Goal: Task Accomplishment & Management: Complete application form

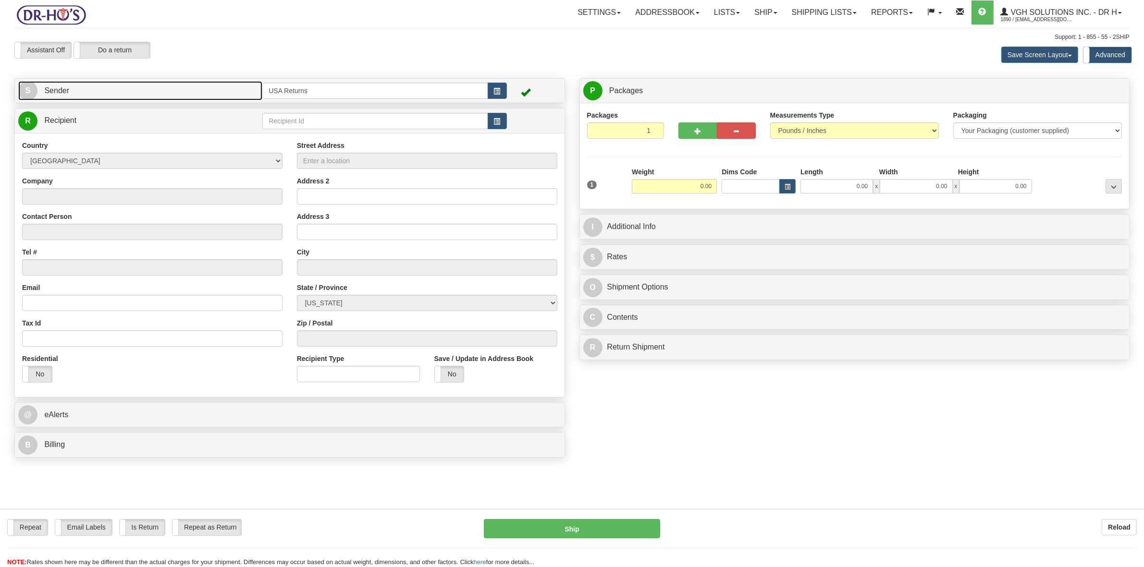
click at [173, 90] on link "S Sender" at bounding box center [140, 91] width 244 height 20
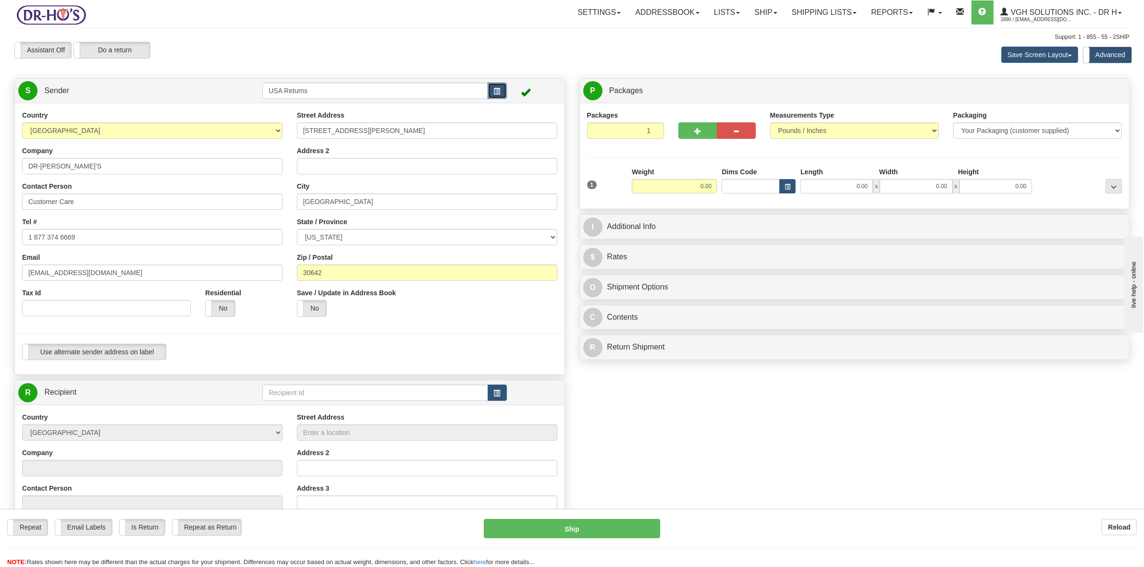
click at [495, 92] on span "button" at bounding box center [497, 91] width 7 height 6
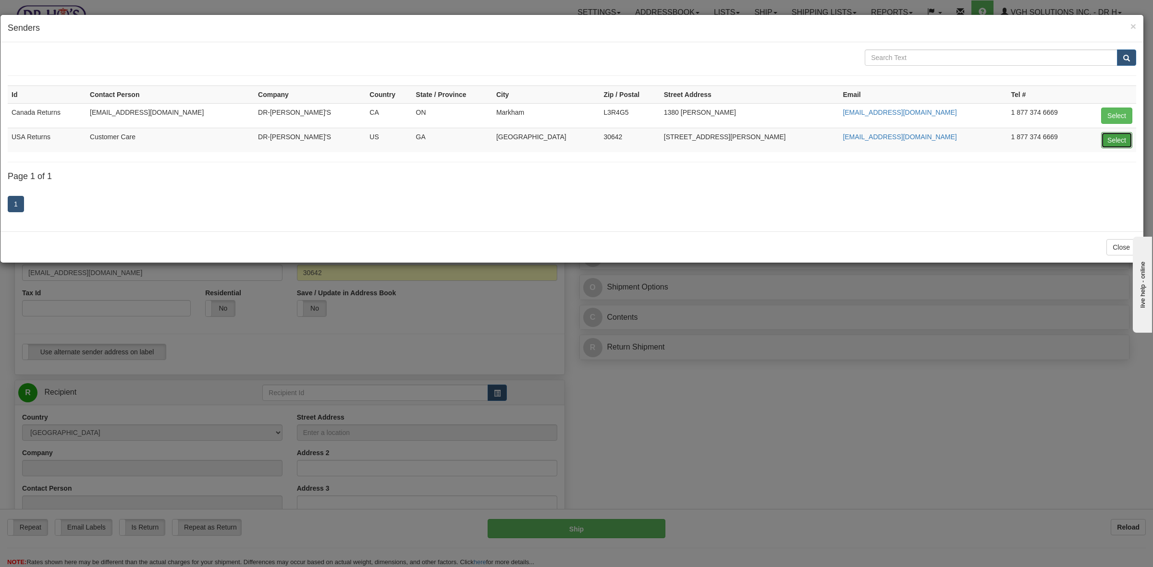
click at [1120, 145] on button "Select" at bounding box center [1116, 140] width 31 height 16
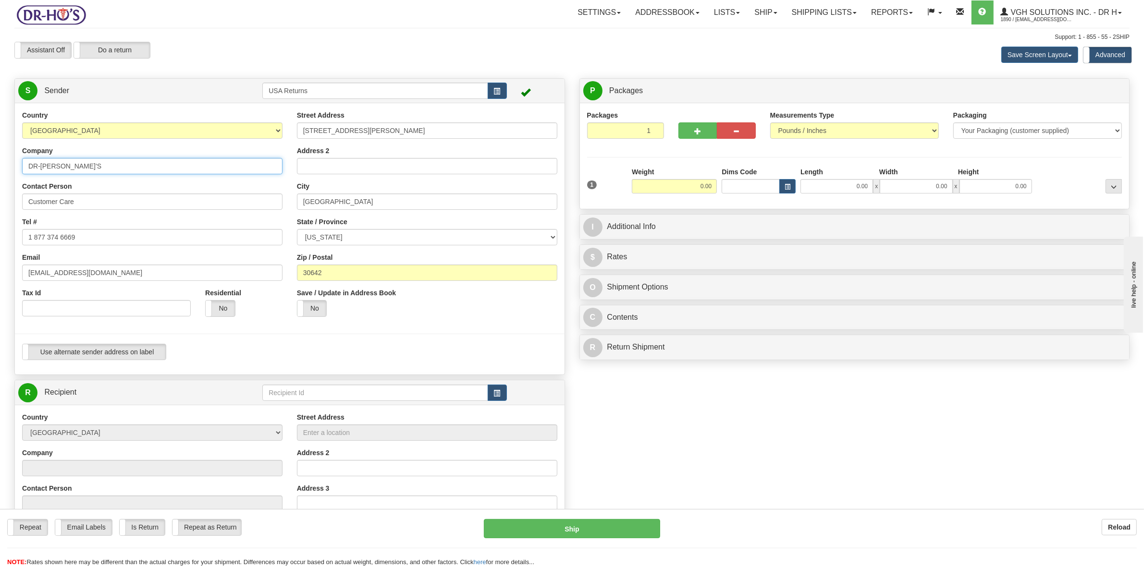
drag, startPoint x: 66, startPoint y: 167, endPoint x: 0, endPoint y: 167, distance: 65.8
click at [0, 167] on div "Toggle navigation Settings Shipping Preferences Fields Preferences New" at bounding box center [572, 392] width 1144 height 784
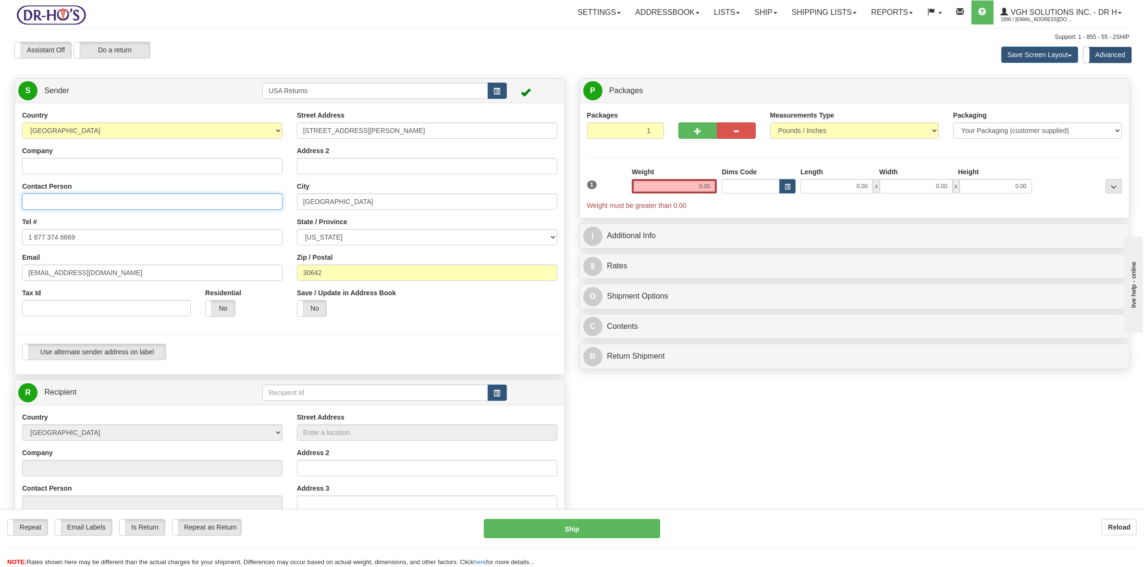
drag, startPoint x: 99, startPoint y: 201, endPoint x: 0, endPoint y: 209, distance: 98.8
click at [0, 208] on div "Toggle navigation Settings Shipping Preferences Fields Preferences New" at bounding box center [572, 392] width 1144 height 784
drag, startPoint x: 68, startPoint y: 238, endPoint x: 0, endPoint y: 243, distance: 67.9
click at [0, 243] on div "Toggle navigation Settings Shipping Preferences Fields Preferences New" at bounding box center [572, 392] width 1144 height 784
drag, startPoint x: 97, startPoint y: 274, endPoint x: 0, endPoint y: 278, distance: 97.1
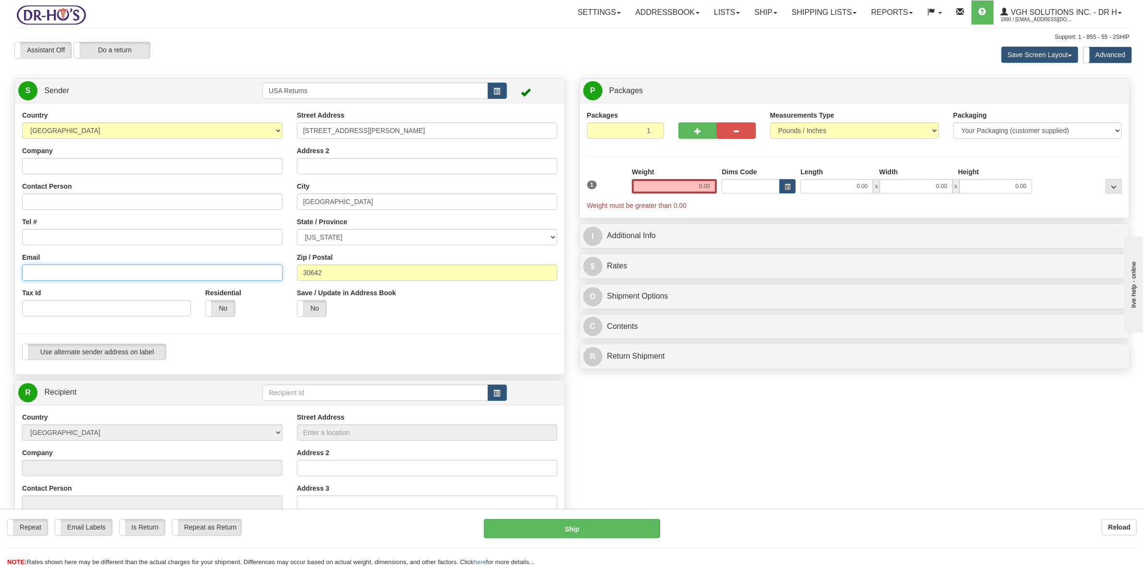
click at [0, 278] on div "Toggle navigation Settings Shipping Preferences Fields Preferences New" at bounding box center [572, 392] width 1144 height 784
click at [46, 168] on input "Company" at bounding box center [152, 166] width 260 height 16
paste input "Profile Contacts Notes Interactions Quotes and orders Assets Billing Issues Sub…"
type input "Profile Contacts Notes Interactions Quotes and orders Assets Billing Issues Sub…"
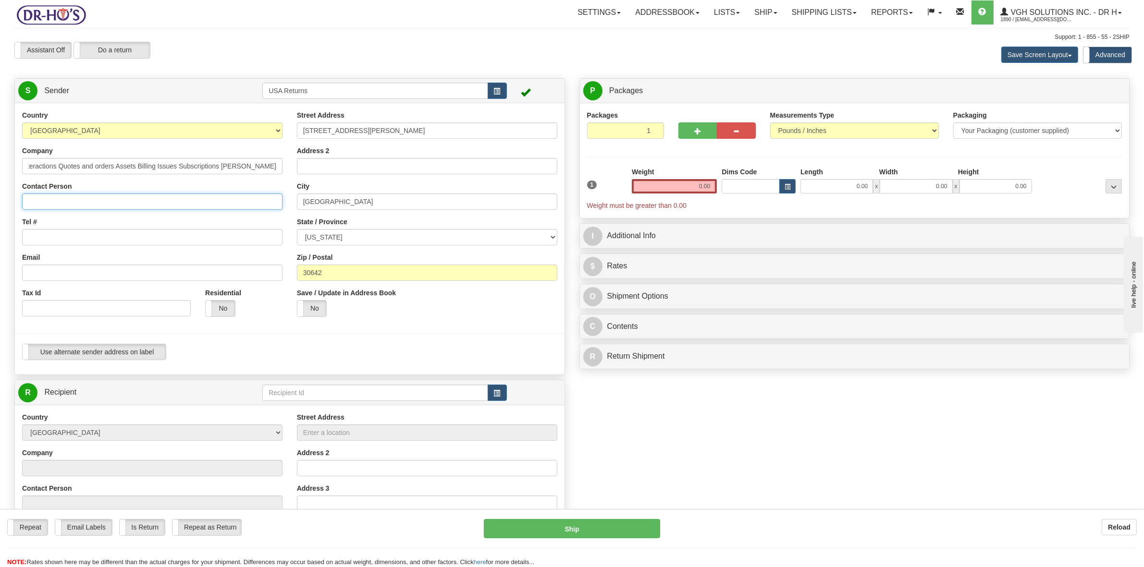
scroll to position [0, 0]
click at [44, 202] on input "Contact Person" at bounding box center [152, 202] width 260 height 16
paste input "Profile Contacts Notes Interactions Quotes and orders Assets Billing Issues Sub…"
drag, startPoint x: 222, startPoint y: 206, endPoint x: 0, endPoint y: 198, distance: 221.6
click at [0, 198] on div "Toggle navigation Settings Shipping Preferences Fields Preferences New" at bounding box center [572, 392] width 1144 height 784
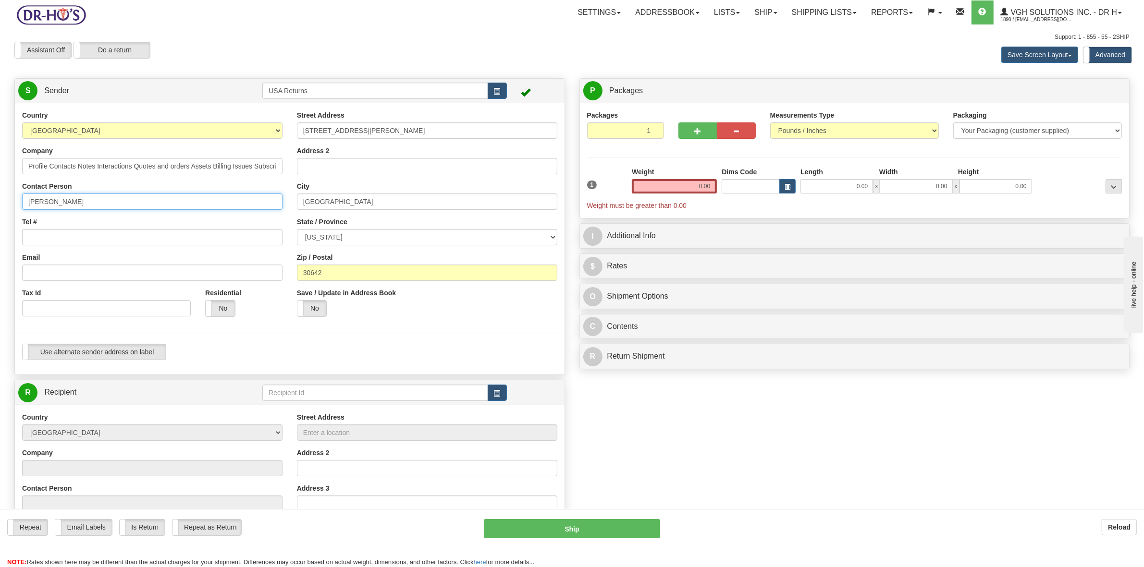
type input "Claude Desjardins"
drag, startPoint x: 197, startPoint y: 168, endPoint x: 68, endPoint y: 168, distance: 128.8
click at [70, 167] on input "Profile Contacts Notes Interactions Quotes and orders Assets Billing Issues Sub…" at bounding box center [152, 166] width 260 height 16
drag, startPoint x: 109, startPoint y: 166, endPoint x: 1, endPoint y: 166, distance: 107.2
click at [1, 166] on div "Toggle navigation Settings Shipping Preferences Fields Preferences New" at bounding box center [572, 392] width 1144 height 784
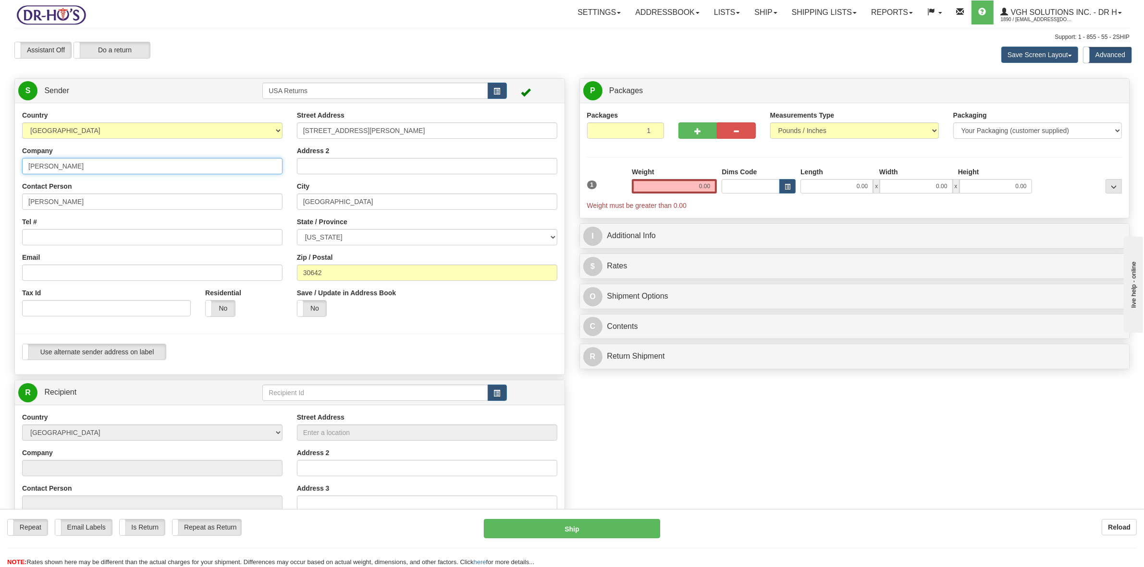
type input "Claude Desjardins"
click at [41, 236] on input "Tel #" at bounding box center [152, 237] width 260 height 16
paste input "(732) 995-9037"
type input "(732) 995-9037"
drag, startPoint x: 68, startPoint y: 270, endPoint x: 99, endPoint y: 256, distance: 34.6
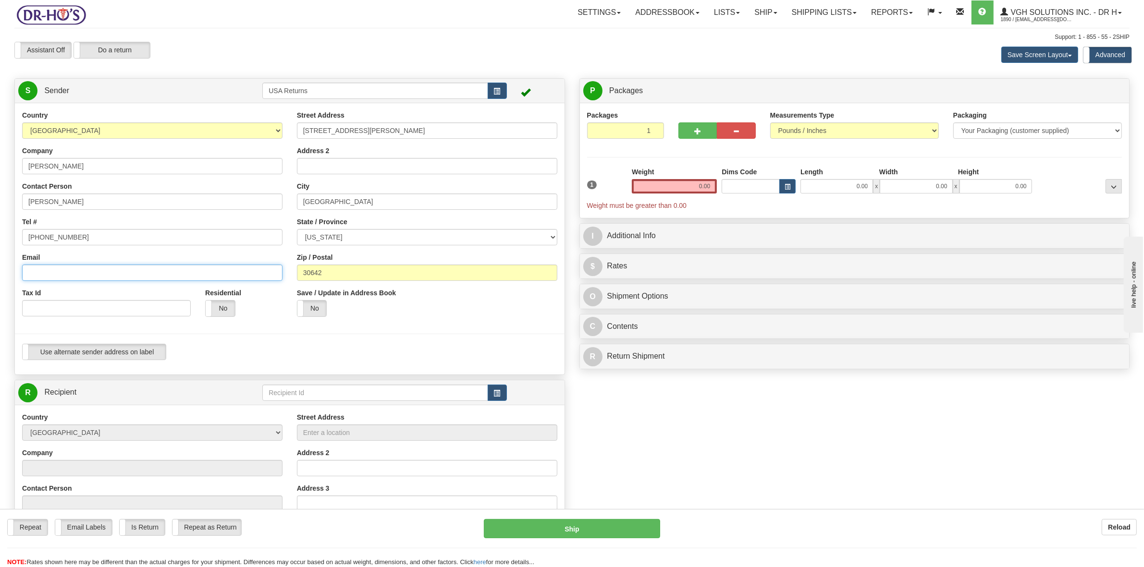
click at [83, 262] on div "Email" at bounding box center [152, 267] width 260 height 28
paste input "desjardinsc65@gmail.com"
type input "desjardinsc65@gmail.com"
drag, startPoint x: 368, startPoint y: 133, endPoint x: 286, endPoint y: 135, distance: 81.7
click at [286, 135] on div "Country AFGHANISTAN ALAND ISLANDS ALBANIA ALGERIA AMERICAN SAMOA ANDORRA ANGOLA…" at bounding box center [290, 239] width 550 height 257
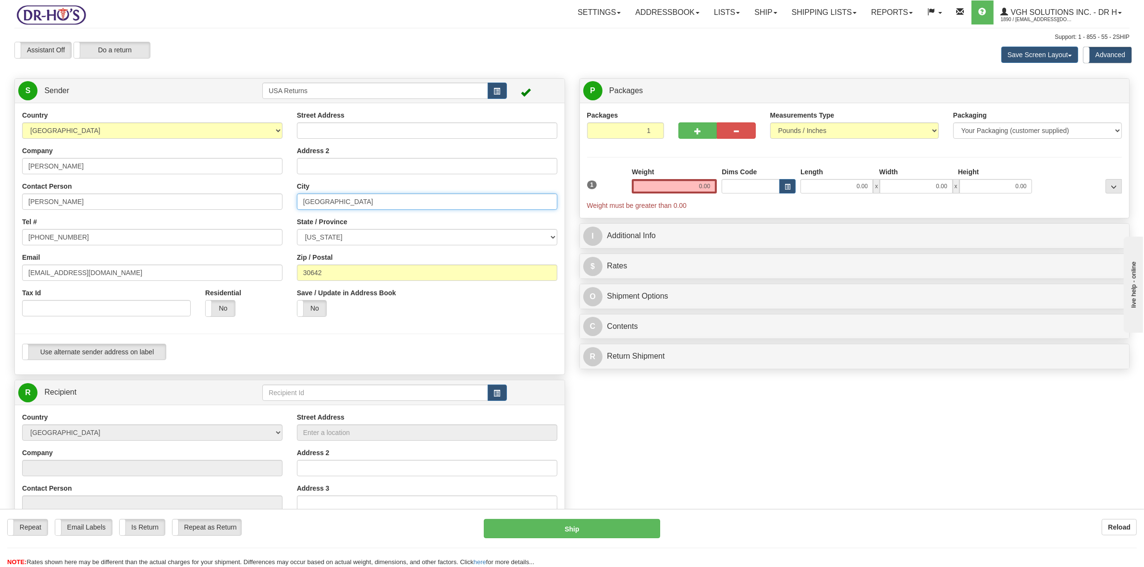
drag, startPoint x: 306, startPoint y: 207, endPoint x: 263, endPoint y: 210, distance: 42.5
click at [264, 208] on div "Country AFGHANISTAN ALAND ISLANDS ALBANIA ALGERIA AMERICAN SAMOA ANDORRA ANGOLA…" at bounding box center [290, 239] width 550 height 257
drag, startPoint x: 332, startPoint y: 272, endPoint x: 248, endPoint y: 264, distance: 84.0
click at [249, 265] on div "Country AFGHANISTAN ALAND ISLANDS ALBANIA ALGERIA AMERICAN SAMOA ANDORRA ANGOLA…" at bounding box center [290, 239] width 550 height 257
click at [342, 133] on input "Street Address" at bounding box center [427, 131] width 260 height 16
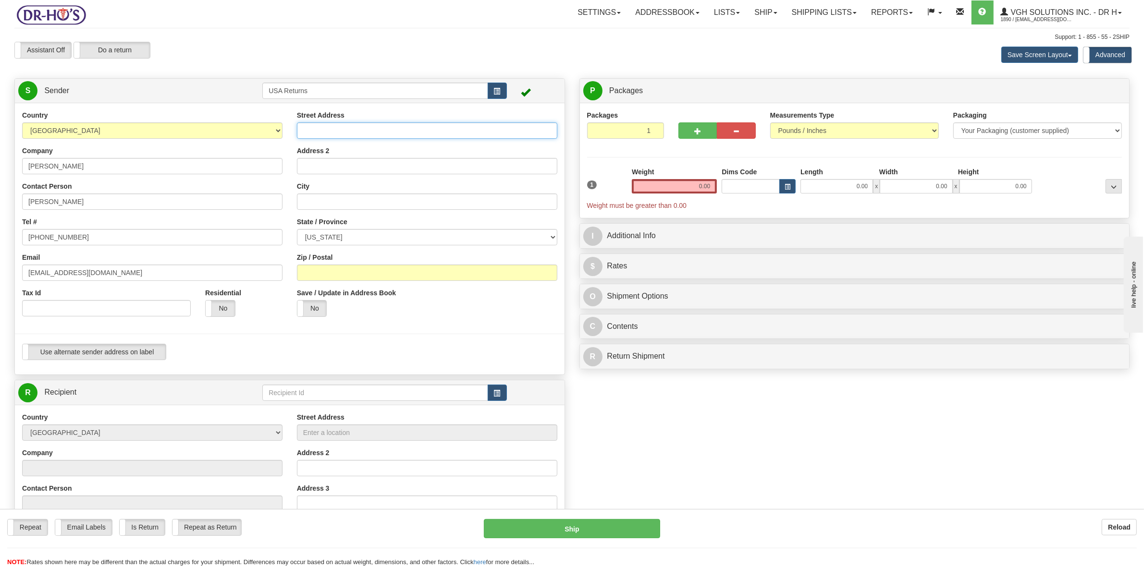
paste input "577 Lincoln Road"
type input "577 Lincoln Road"
drag, startPoint x: 324, startPoint y: 201, endPoint x: 342, endPoint y: 191, distance: 20.4
click at [325, 200] on input "City" at bounding box center [427, 202] width 260 height 16
paste input "Pilesgrove"
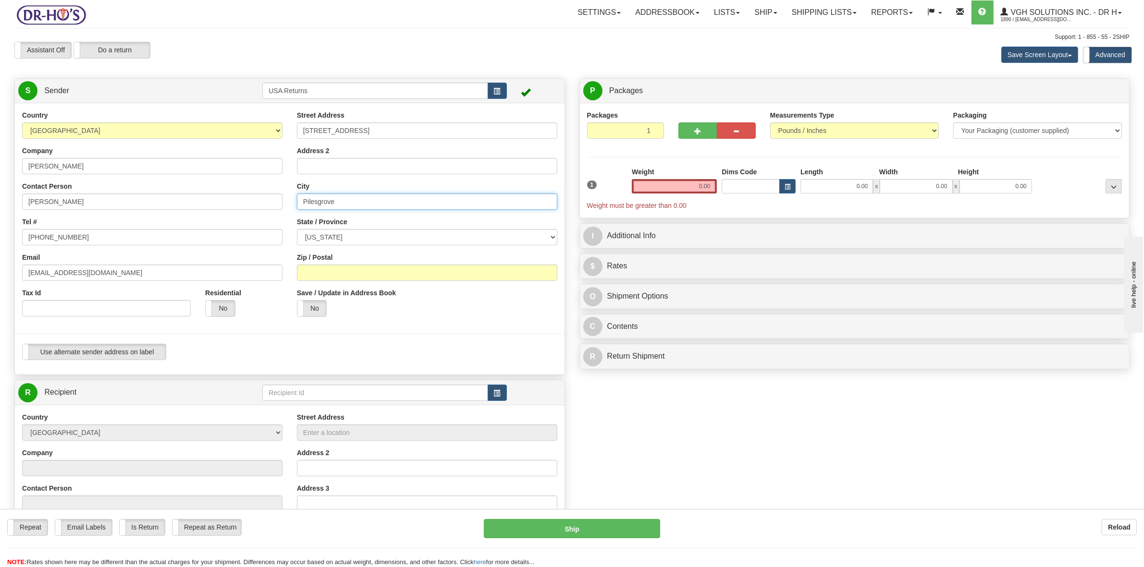
type input "Pilesgrove"
click at [335, 234] on select "ALABAMA ALASKA ARIZONA ARKANSAS Armed Forces America Armed Forces Europe Armed …" at bounding box center [427, 237] width 260 height 16
select select "NJ"
click at [297, 230] on select "ALABAMA ALASKA ARIZONA ARKANSAS Armed Forces America Armed Forces Europe Armed …" at bounding box center [427, 237] width 260 height 16
click at [338, 277] on input "Zip / Postal" at bounding box center [427, 273] width 260 height 16
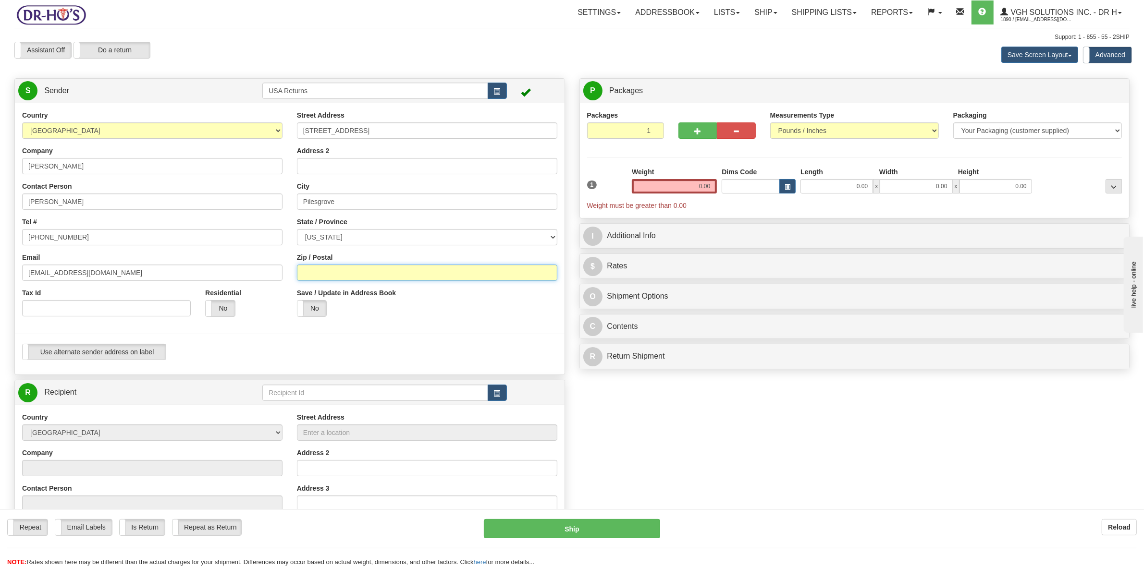
paste input "08098"
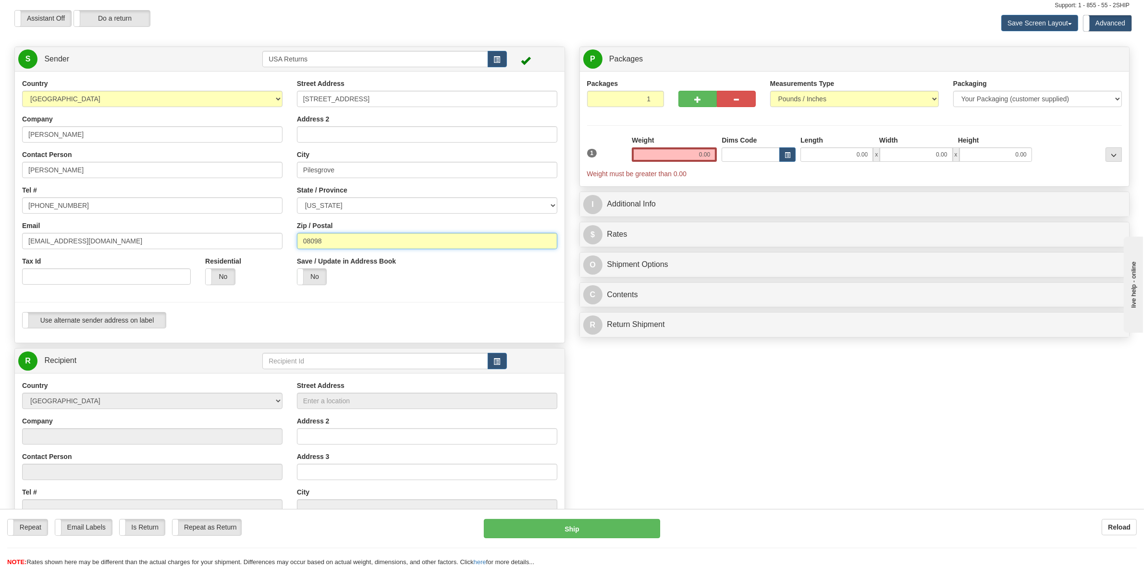
scroll to position [60, 0]
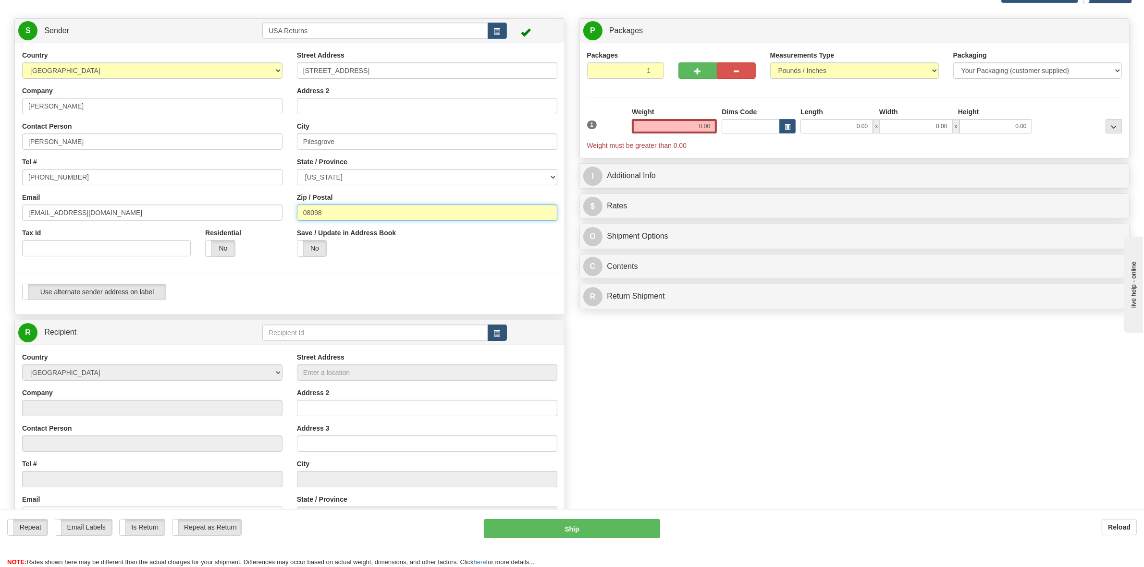
type input "08098"
click at [494, 331] on span "button" at bounding box center [497, 334] width 7 height 6
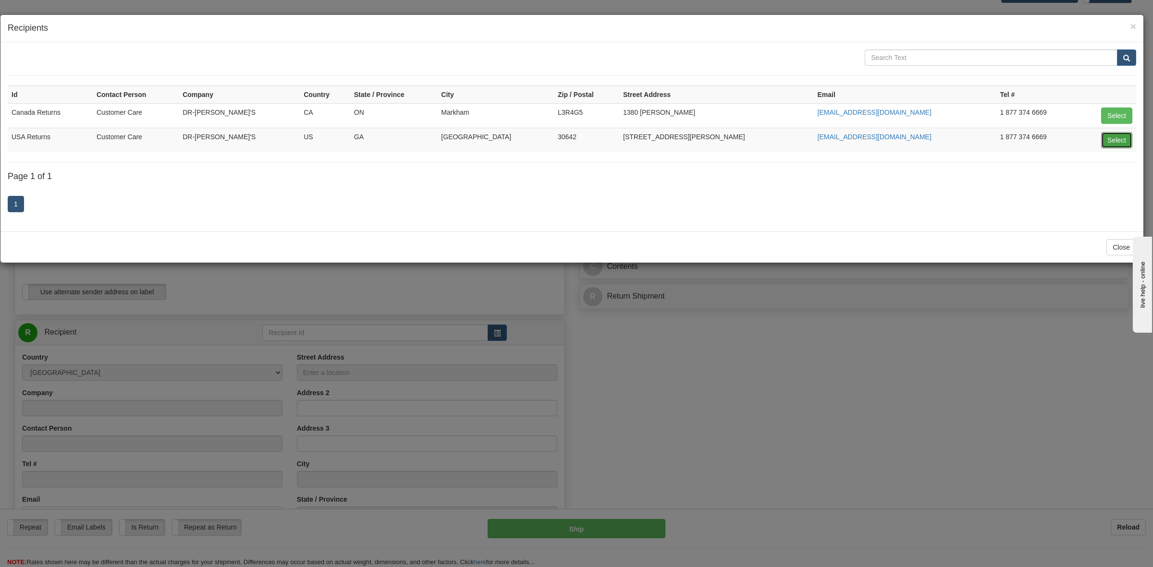
click at [1112, 140] on button "Select" at bounding box center [1116, 140] width 31 height 16
type input "USA Returns"
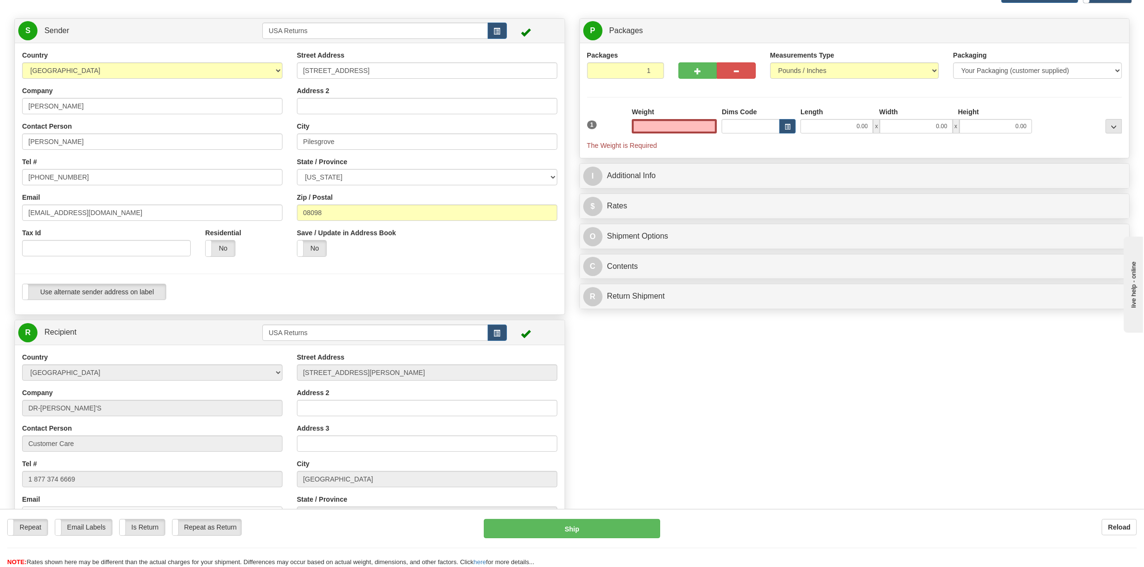
type input "0.00"
click at [709, 121] on div "Weight 0.00" at bounding box center [674, 120] width 85 height 26
click at [710, 124] on input "0.00" at bounding box center [674, 126] width 85 height 14
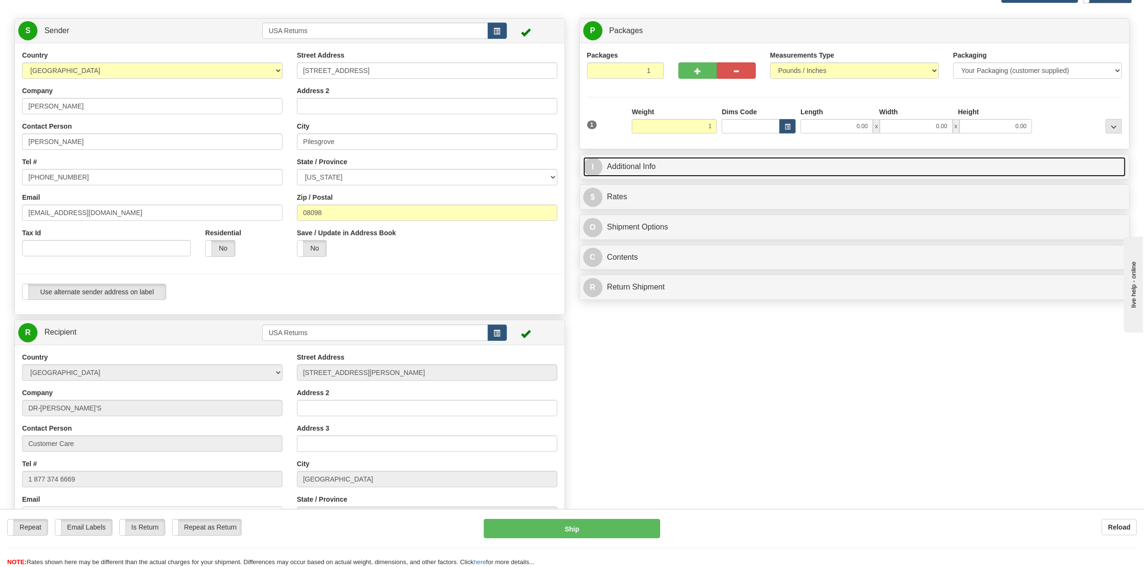
type input "1.00"
click at [626, 171] on link "I Additional Info" at bounding box center [854, 167] width 543 height 20
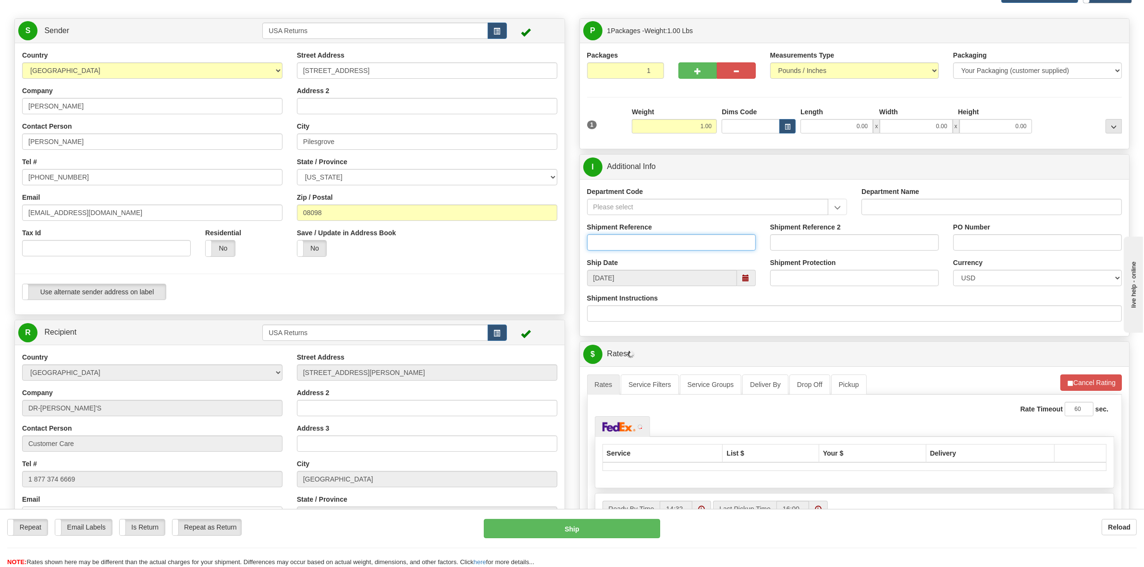
drag, startPoint x: 673, startPoint y: 251, endPoint x: 726, endPoint y: 116, distance: 144.4
click at [679, 234] on div "Shipment Reference" at bounding box center [671, 236] width 169 height 28
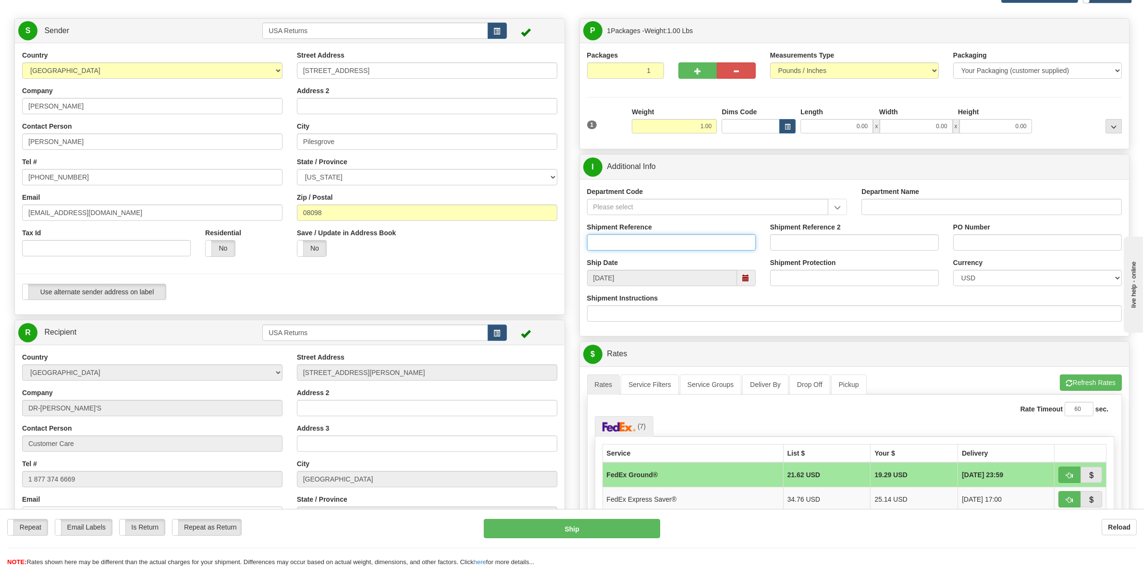
paste input "1208345"
click at [746, 283] on span at bounding box center [746, 278] width 19 height 16
type input "1208345"
click at [599, 369] on td "19" at bounding box center [598, 369] width 17 height 14
type input "10/19/2025"
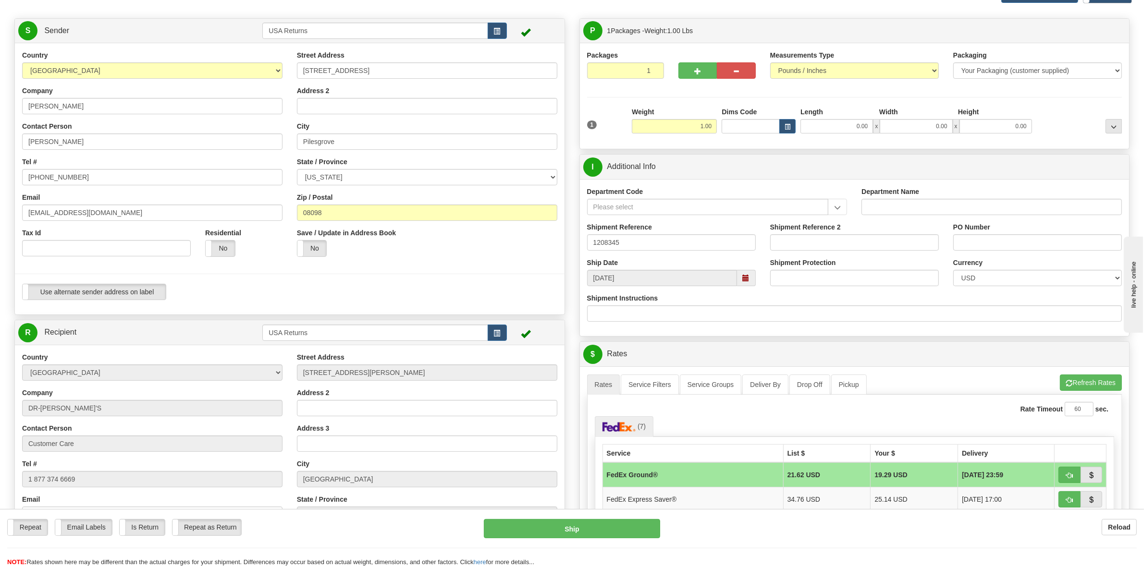
click at [751, 281] on span at bounding box center [746, 278] width 19 height 16
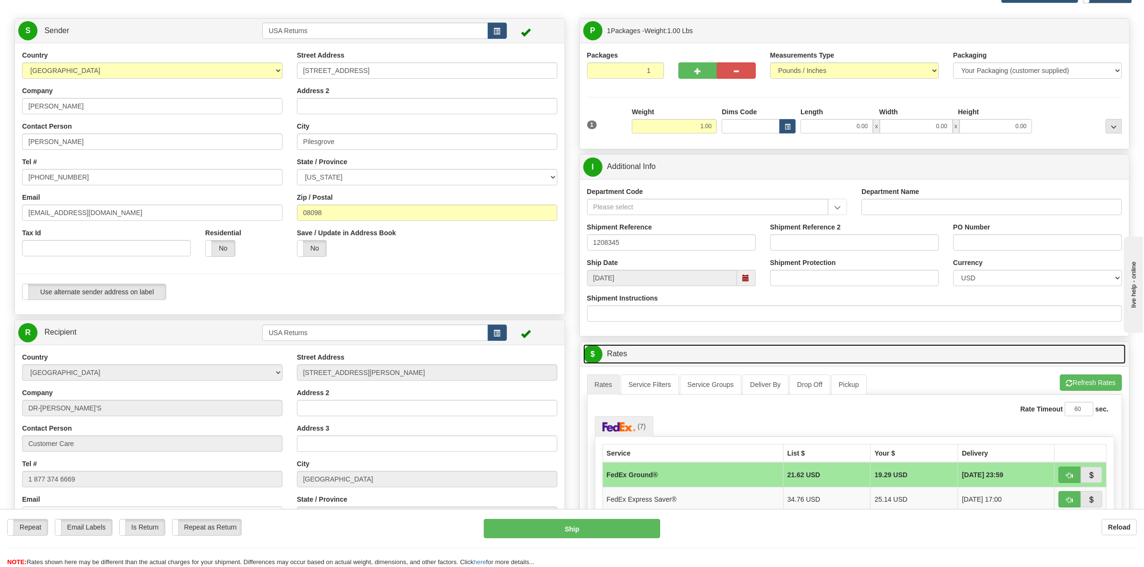
click at [767, 349] on link "$ Rates" at bounding box center [854, 355] width 543 height 20
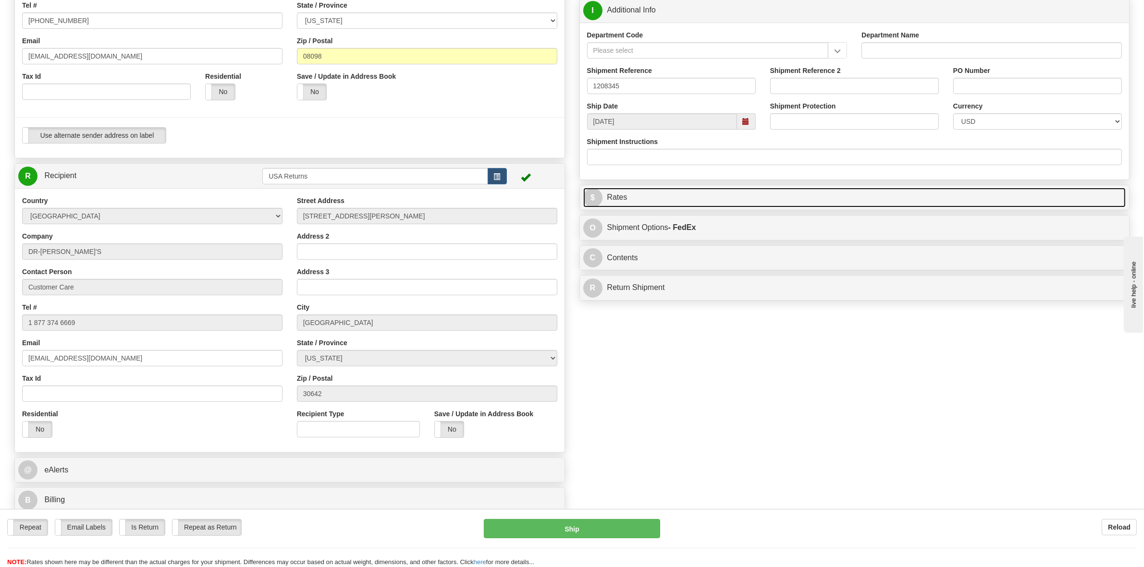
scroll to position [240, 0]
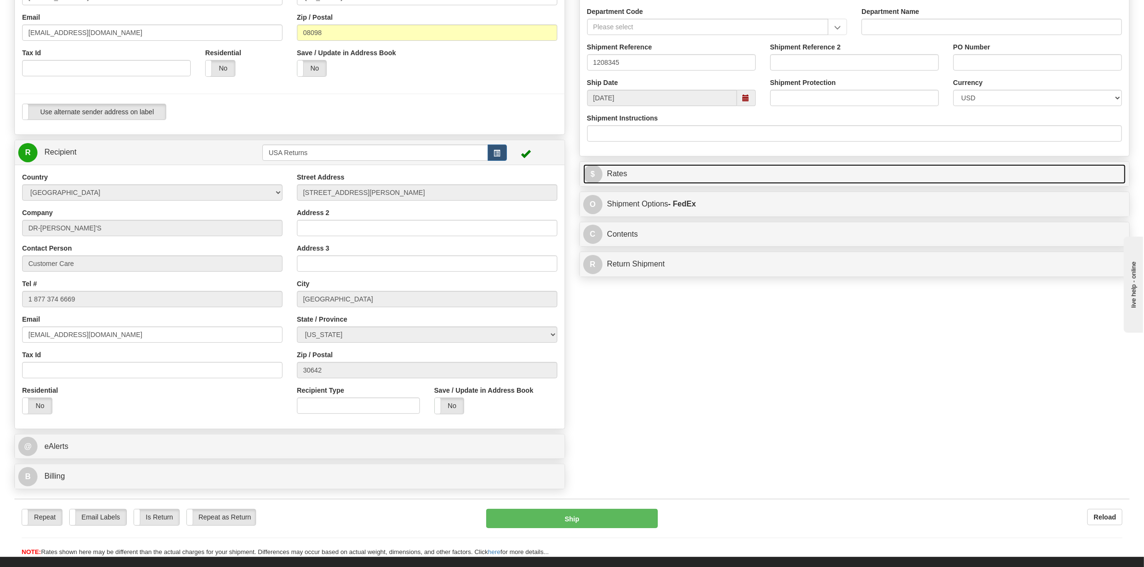
click at [623, 172] on link "$ Rates" at bounding box center [854, 174] width 543 height 20
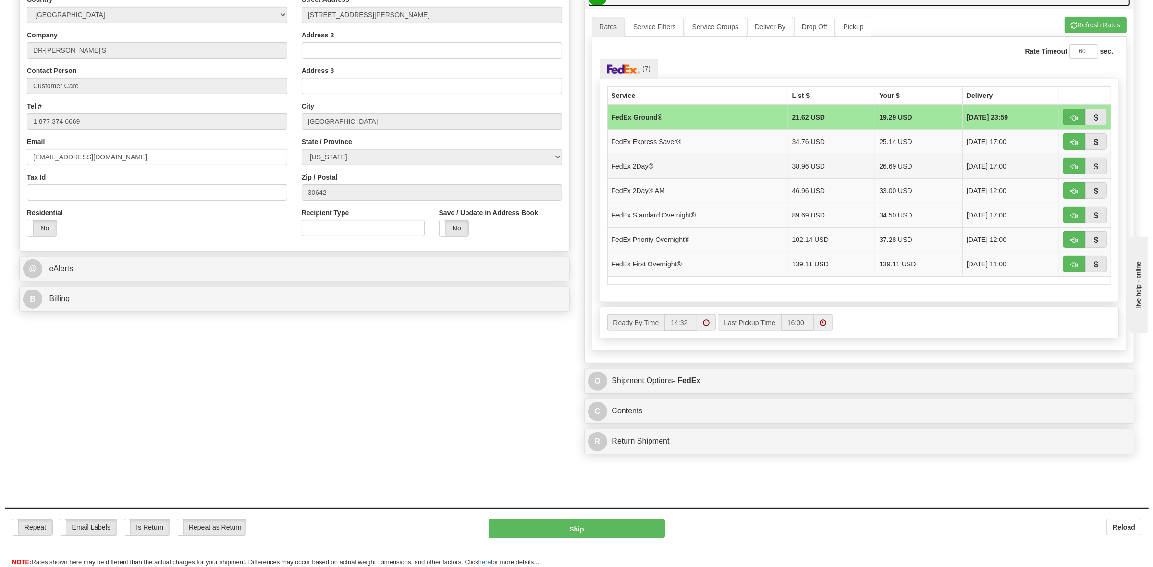
scroll to position [420, 0]
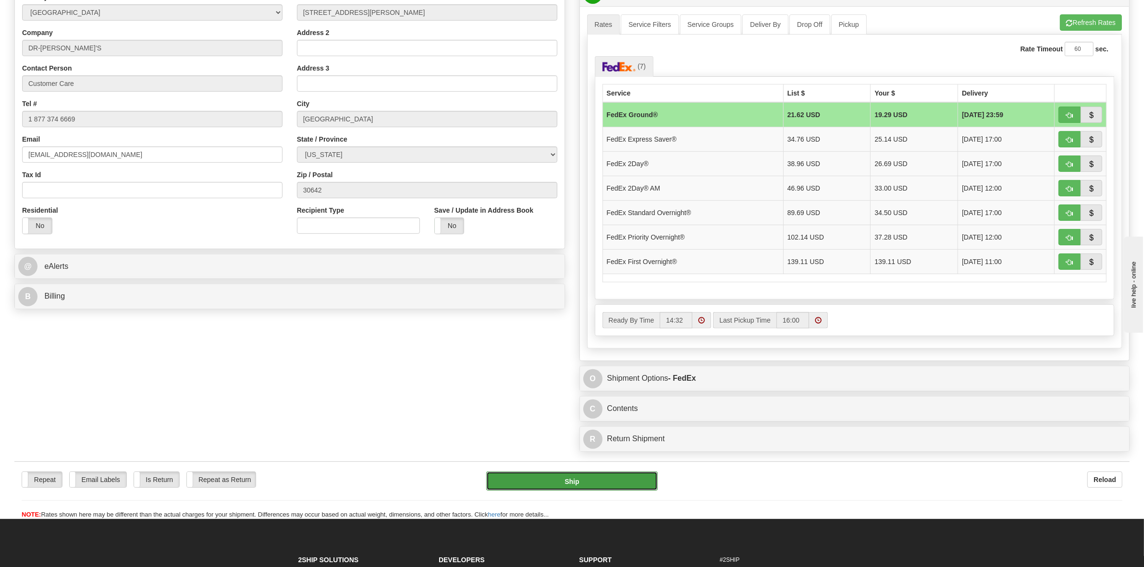
click at [575, 483] on button "Ship" at bounding box center [572, 481] width 172 height 19
type input "92"
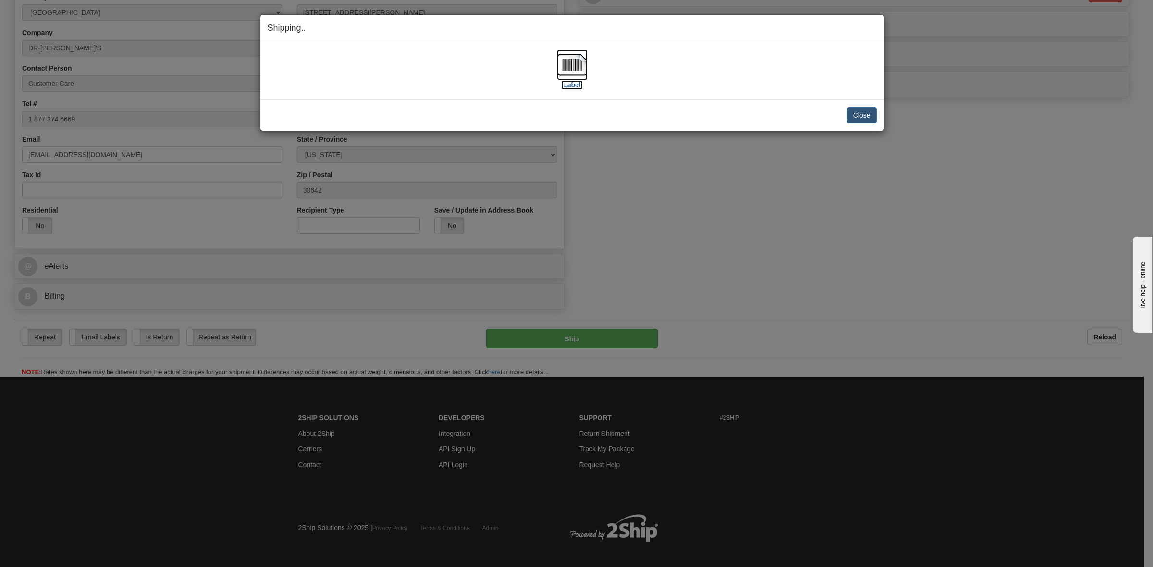
click at [563, 87] on label "[Label]" at bounding box center [572, 85] width 22 height 10
click at [866, 114] on button "Close" at bounding box center [862, 115] width 30 height 16
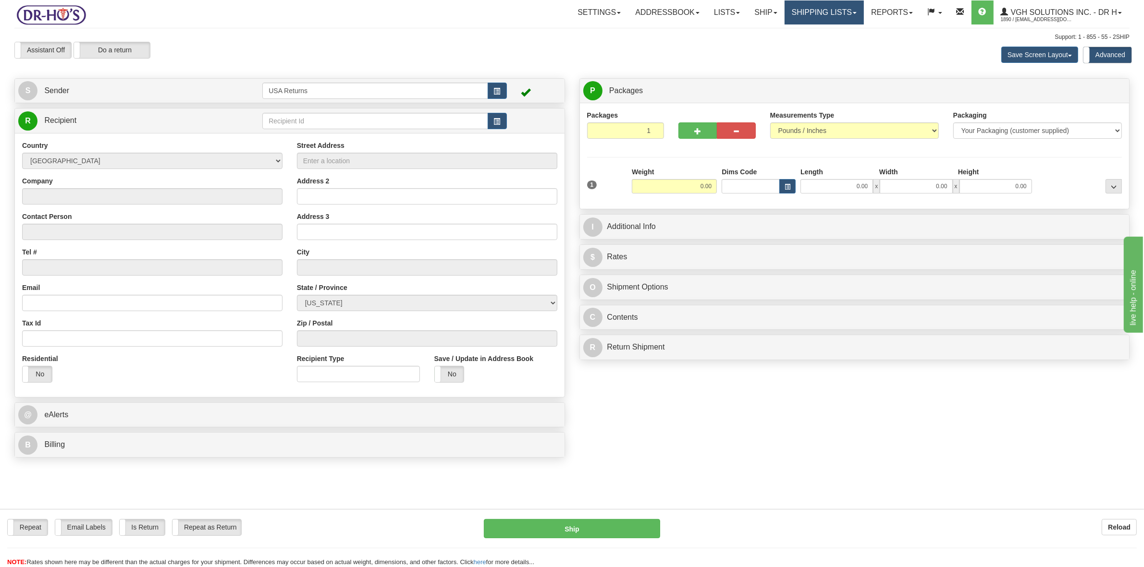
click at [839, 10] on link "Shipping lists" at bounding box center [824, 12] width 79 height 24
click at [825, 30] on span "Current Shipments" at bounding box center [807, 34] width 56 height 8
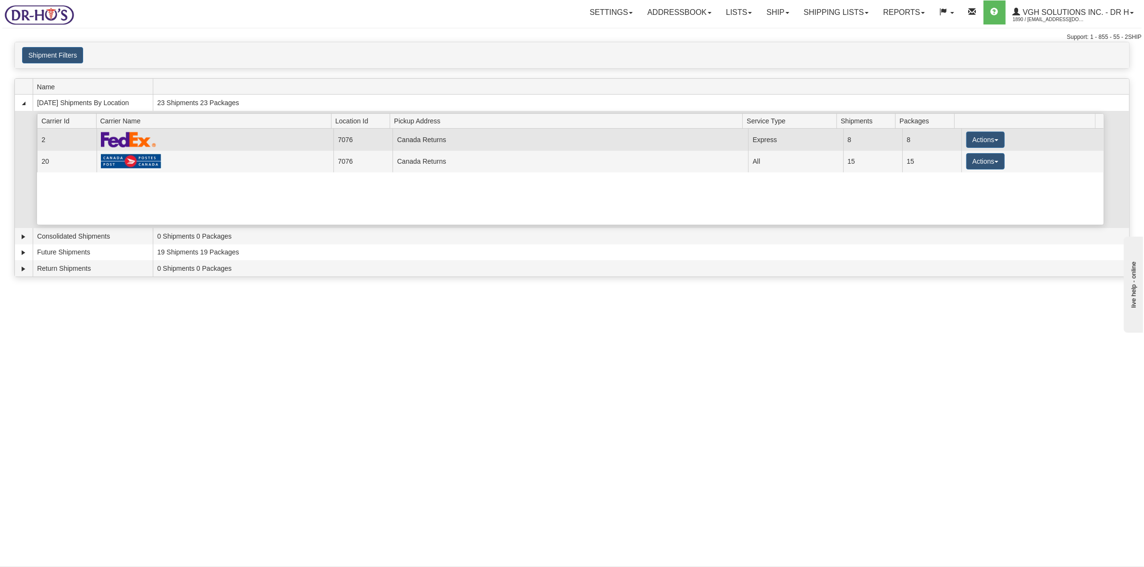
click at [785, 142] on td "Express" at bounding box center [795, 140] width 95 height 22
click at [989, 143] on button "Actions" at bounding box center [985, 140] width 38 height 16
click at [979, 154] on link "Details" at bounding box center [965, 158] width 77 height 12
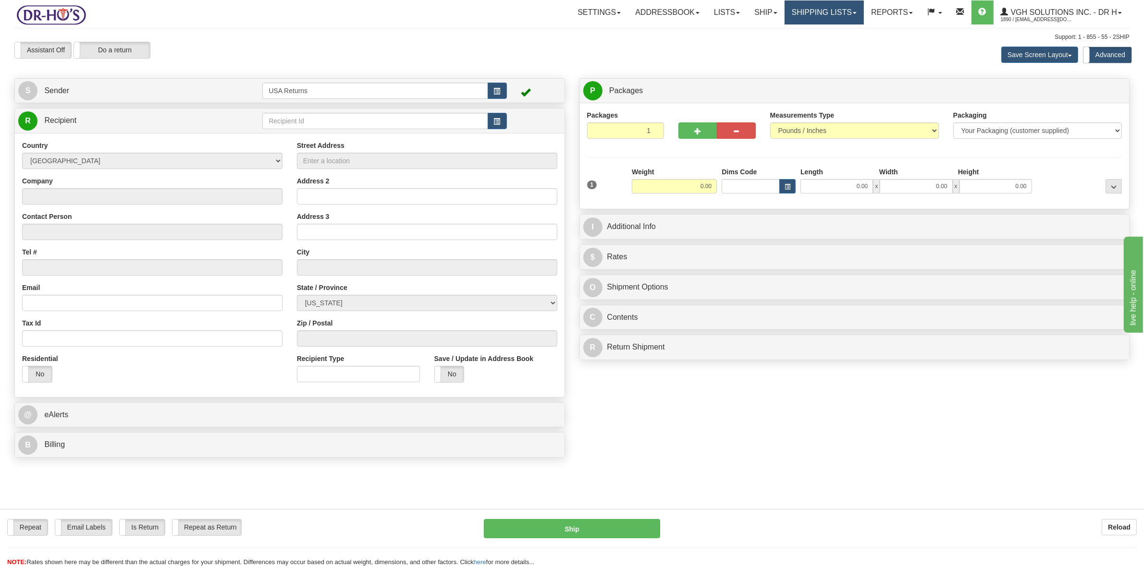
click at [822, 12] on link "Shipping lists" at bounding box center [824, 12] width 79 height 24
click at [838, 31] on link "Current Shipments" at bounding box center [817, 33] width 94 height 12
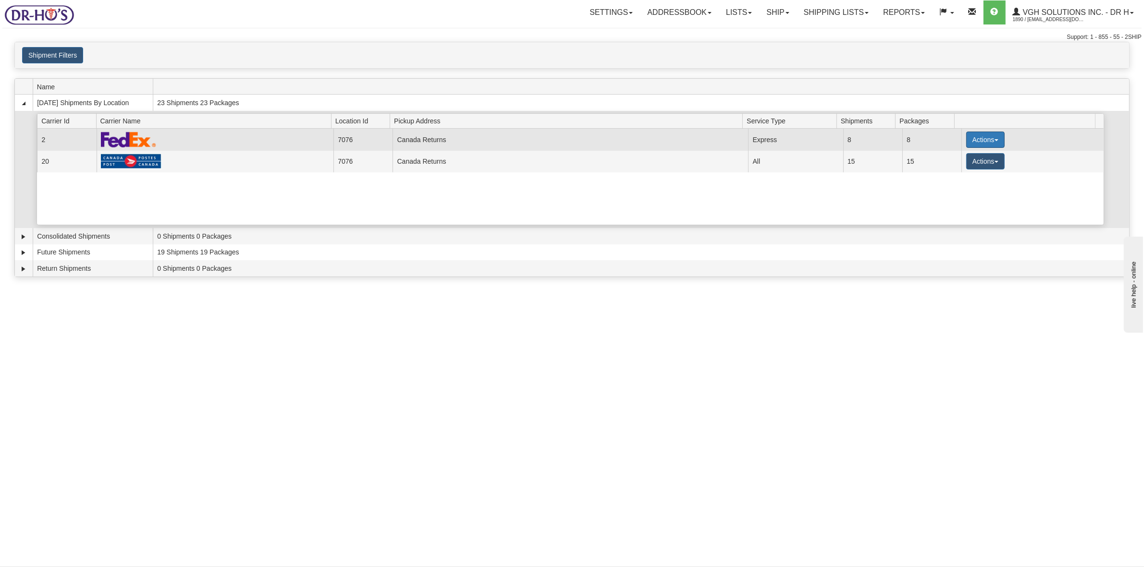
click at [995, 141] on span "button" at bounding box center [997, 140] width 4 height 2
click at [947, 159] on span "Details" at bounding box center [950, 157] width 26 height 7
